Goal: Information Seeking & Learning: Learn about a topic

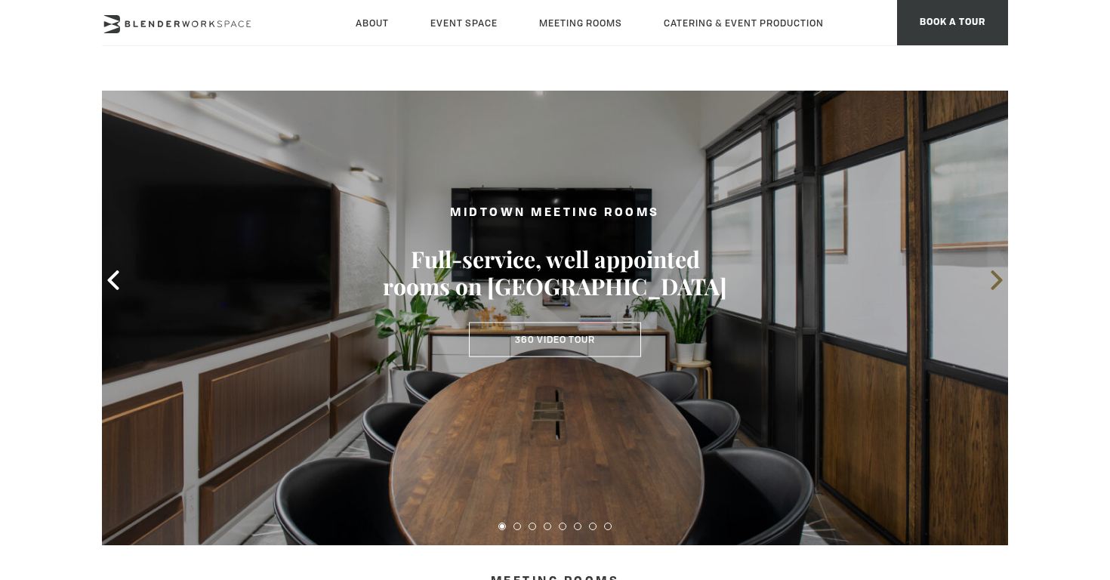
click at [990, 282] on div at bounding box center [555, 280] width 906 height 530
click at [992, 282] on icon at bounding box center [997, 280] width 20 height 20
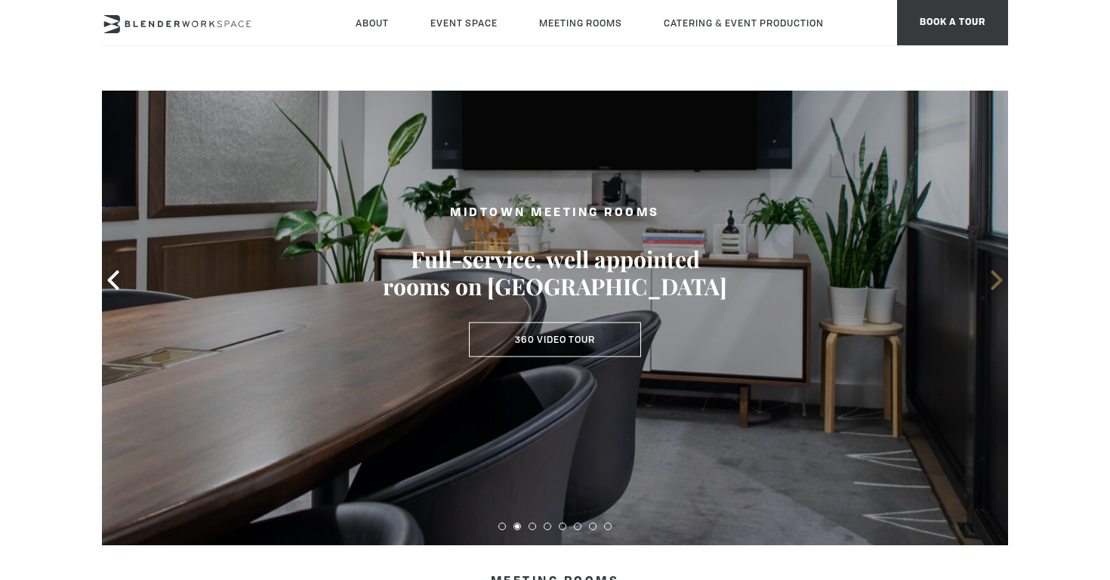
click at [992, 282] on icon at bounding box center [997, 280] width 20 height 20
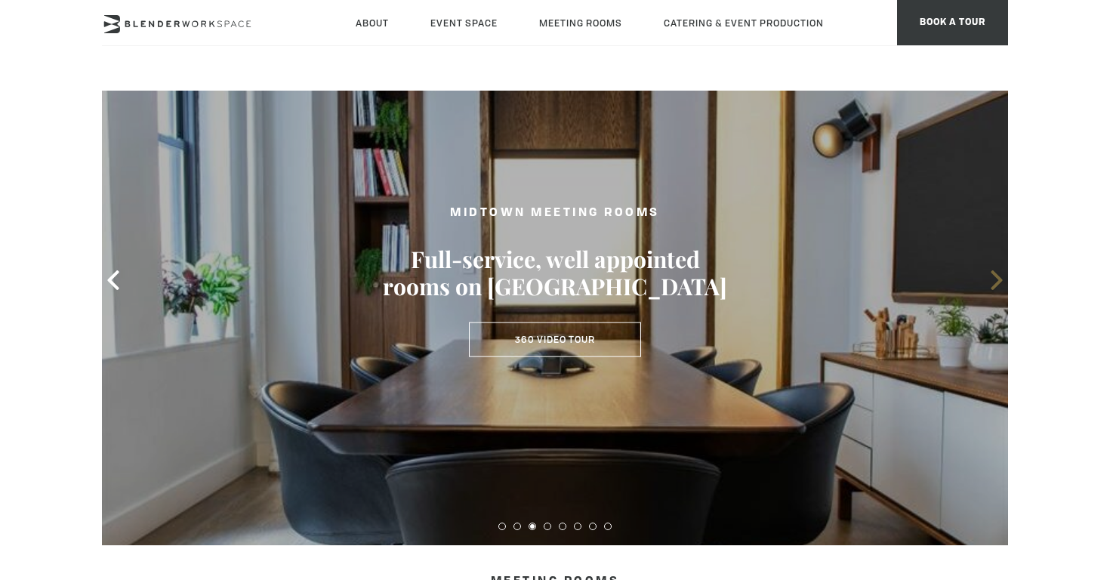
click at [992, 282] on icon at bounding box center [997, 280] width 20 height 20
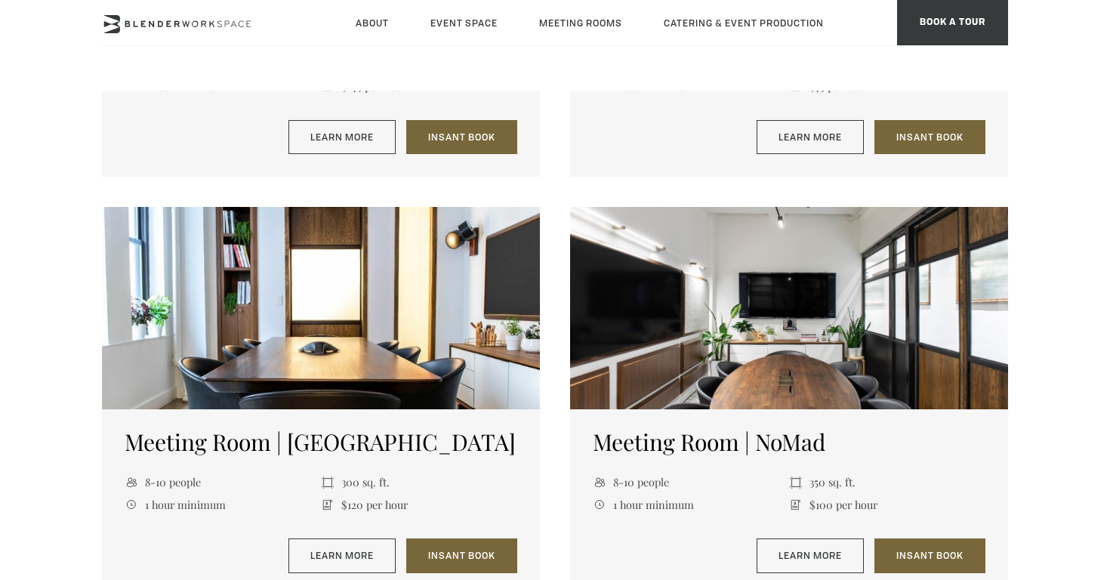
scroll to position [982, 0]
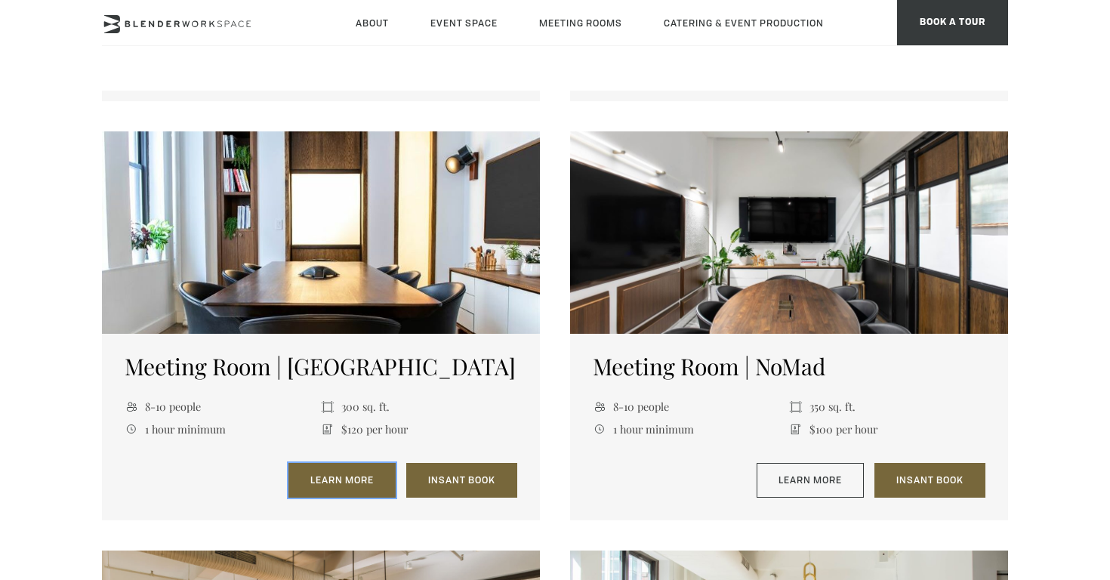
click at [355, 488] on link "Learn More" at bounding box center [341, 480] width 107 height 35
click at [332, 481] on link "Learn More" at bounding box center [341, 480] width 107 height 35
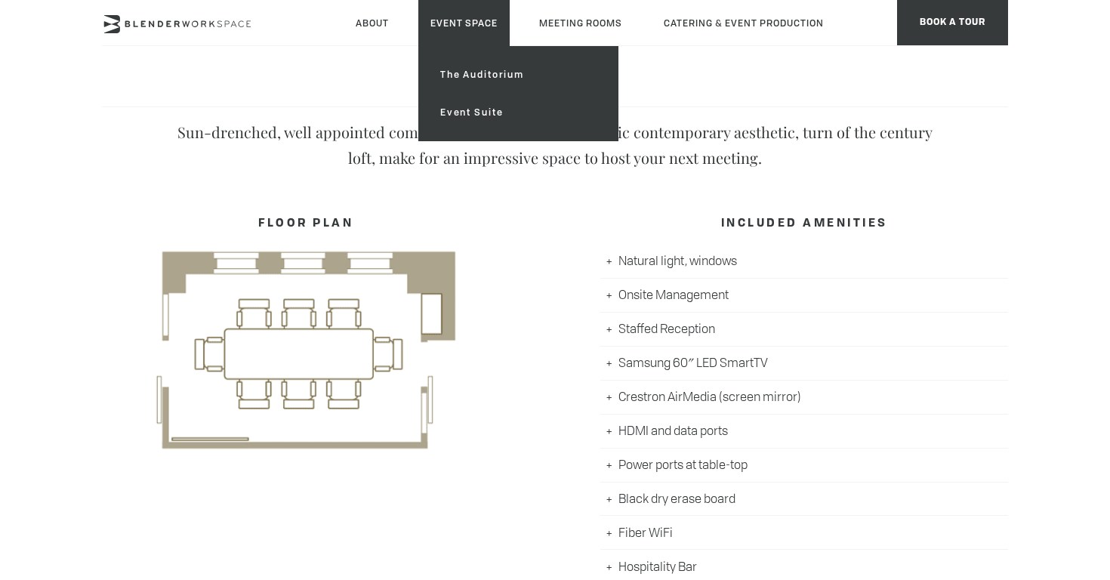
scroll to position [604, 0]
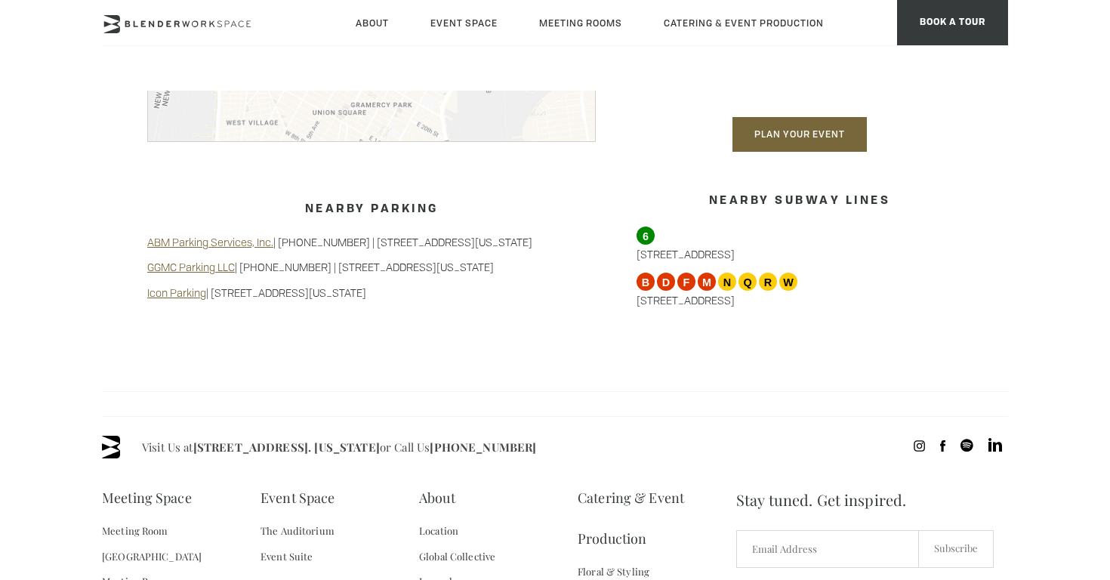
scroll to position [1586, 0]
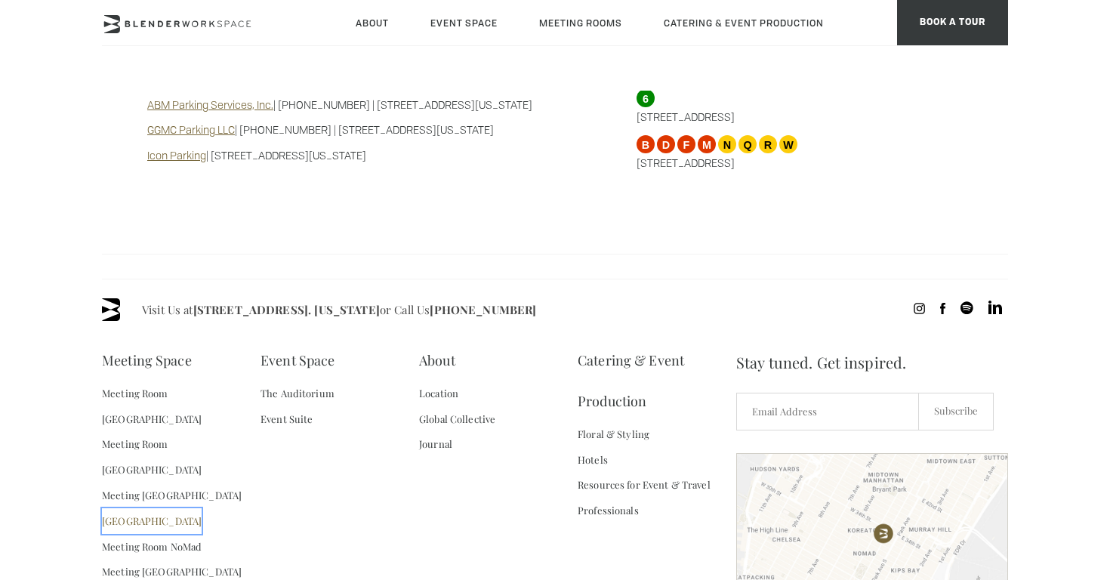
click at [169, 508] on link "[GEOGRAPHIC_DATA]" at bounding box center [152, 521] width 100 height 26
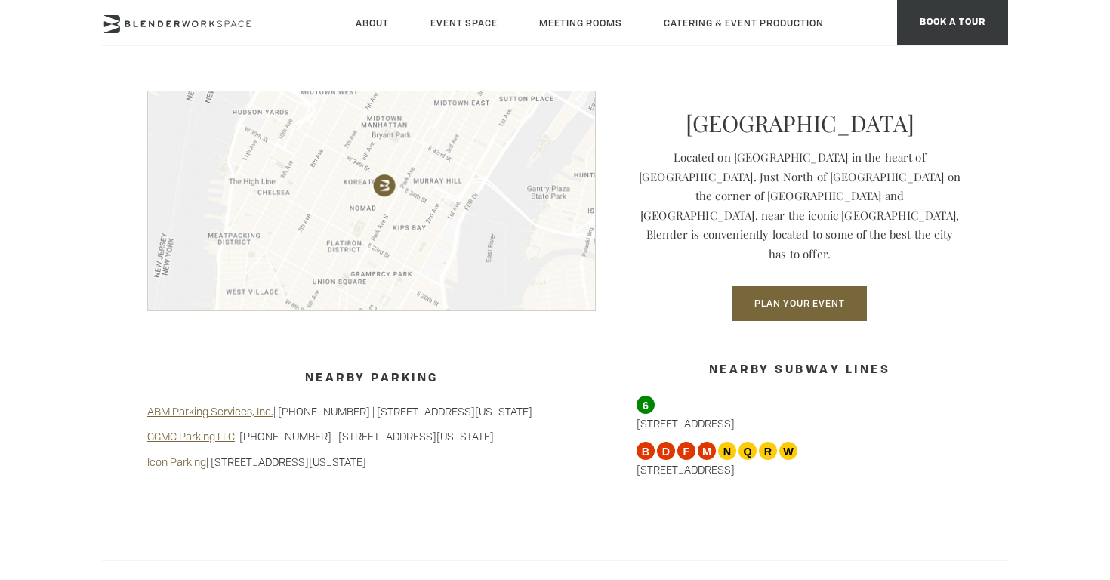
scroll to position [1284, 0]
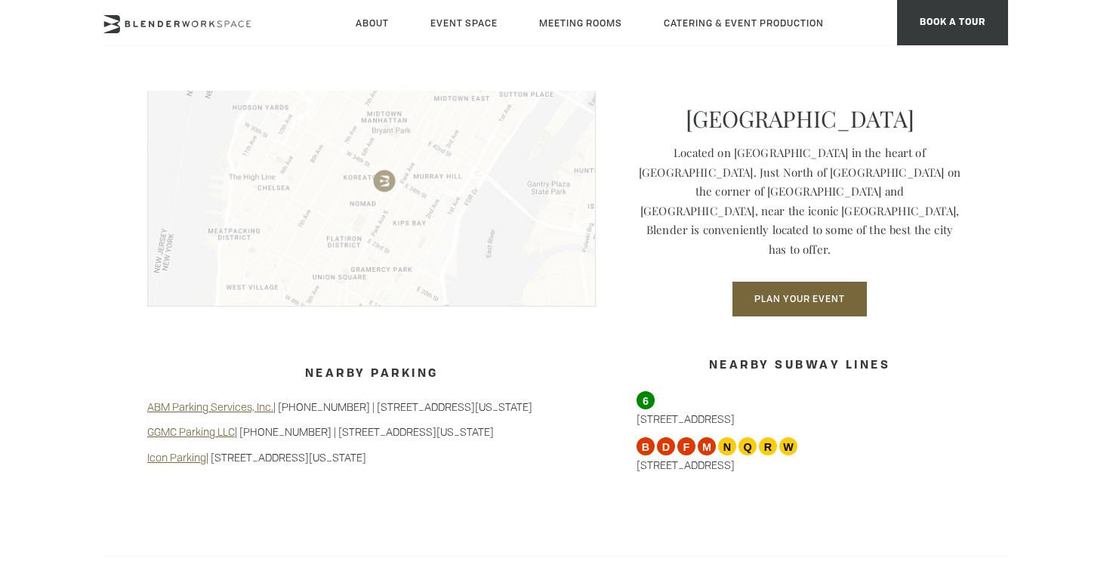
click at [375, 174] on img at bounding box center [371, 183] width 449 height 247
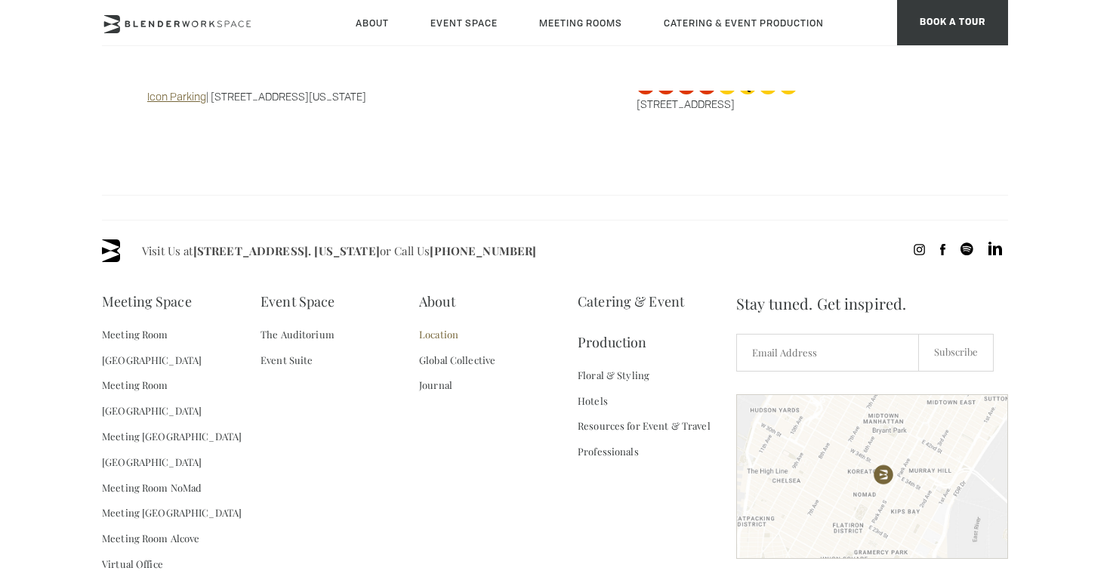
scroll to position [1680, 0]
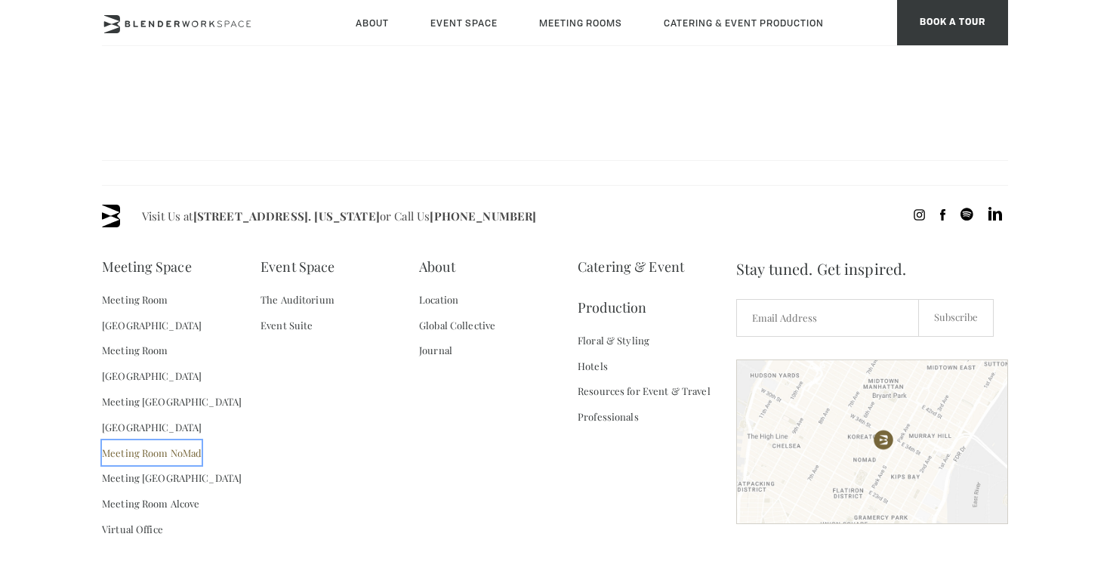
click at [190, 440] on link "Meeting Room NoMad" at bounding box center [152, 453] width 100 height 26
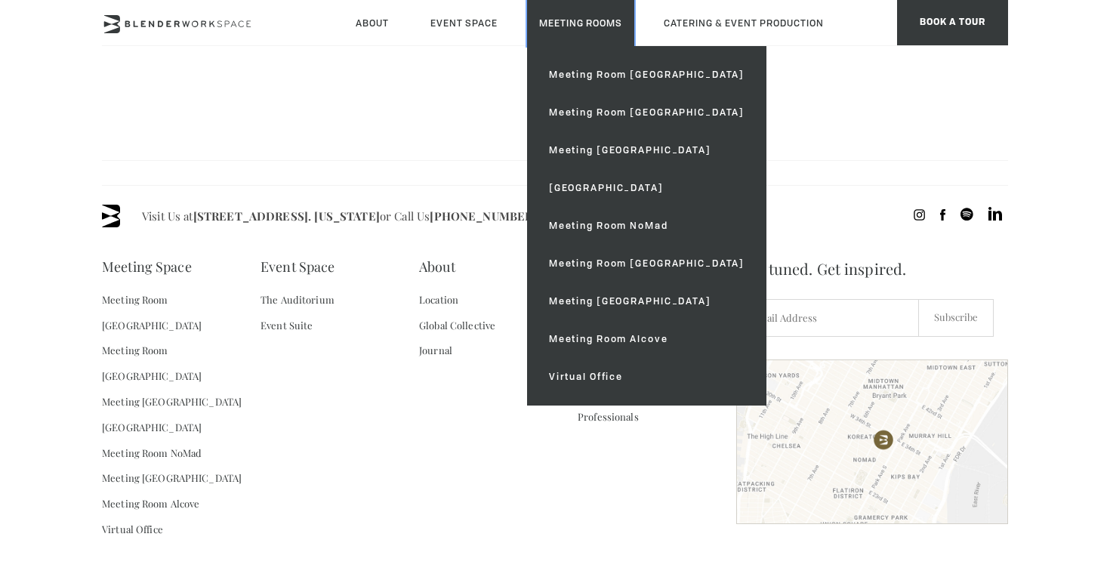
click at [572, 26] on link "Meeting Rooms" at bounding box center [580, 23] width 107 height 46
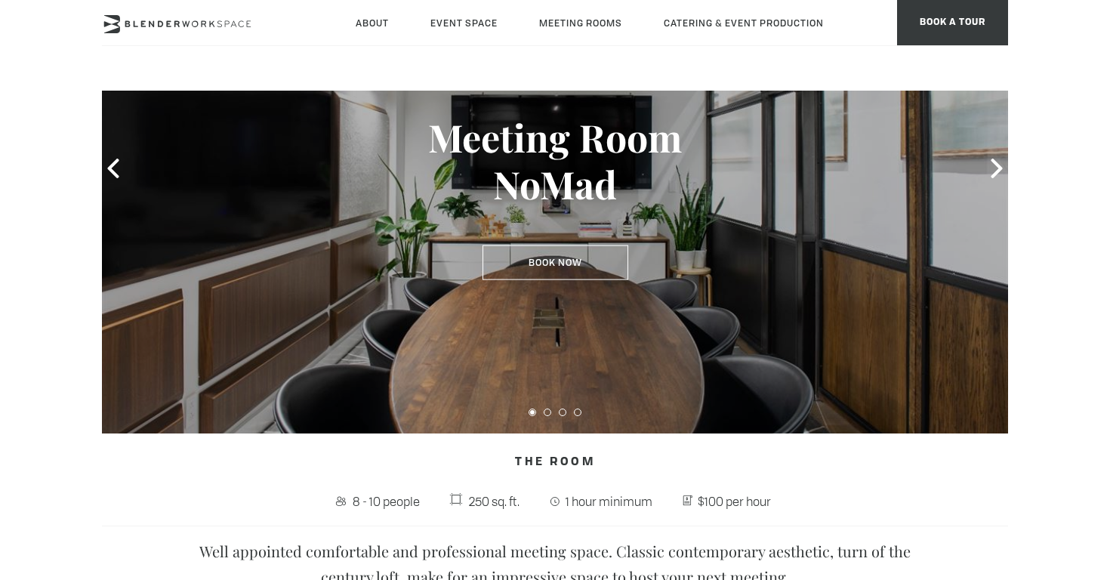
scroll to position [151, 0]
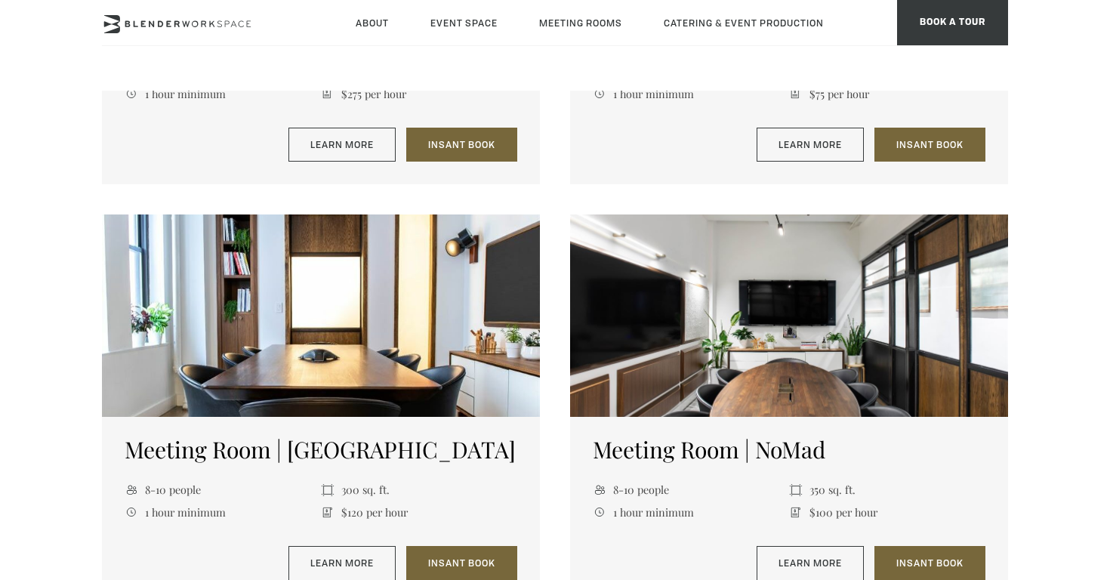
scroll to position [982, 0]
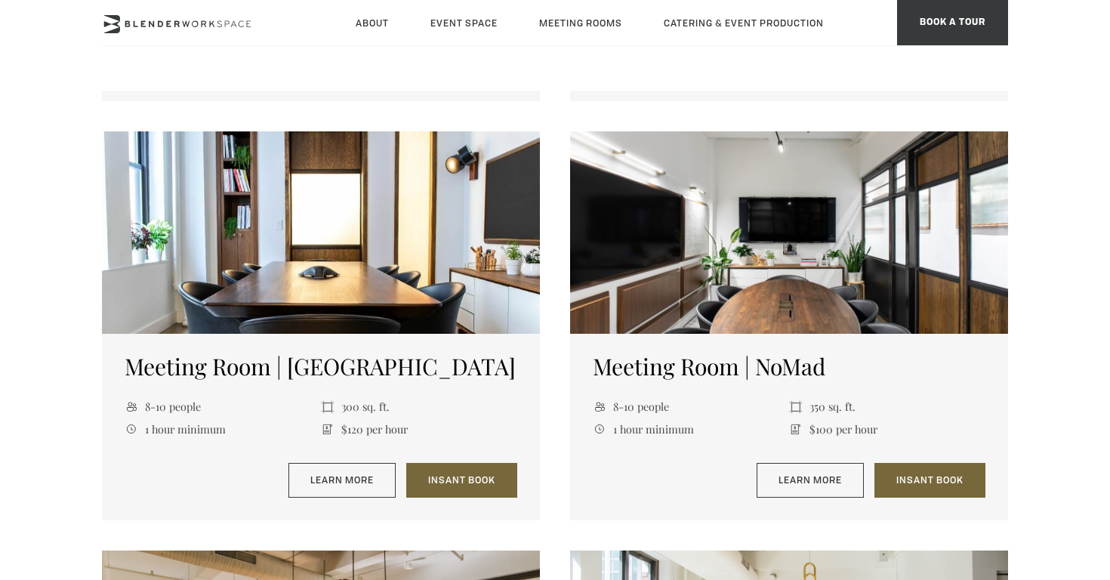
click at [312, 267] on div at bounding box center [321, 232] width 438 height 202
click at [446, 485] on link "Insant Book" at bounding box center [461, 480] width 111 height 35
